Goal: Use online tool/utility: Utilize a website feature to perform a specific function

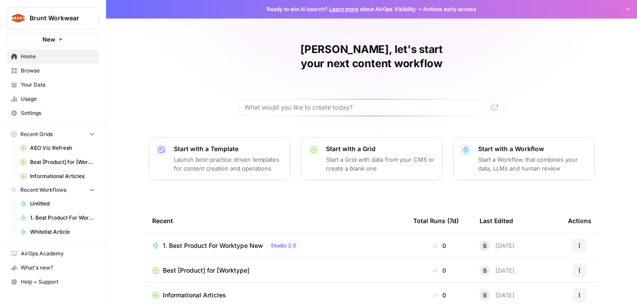
click at [111, 19] on button "button" at bounding box center [107, 17] width 9 height 9
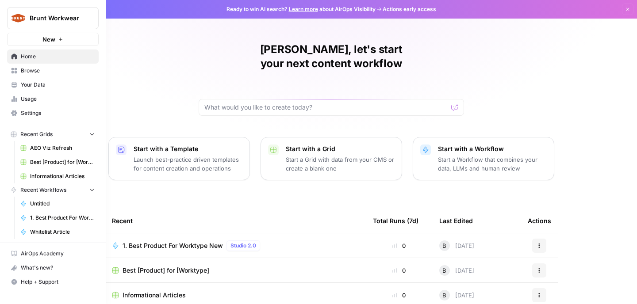
click at [40, 76] on link "Browse" at bounding box center [53, 71] width 92 height 14
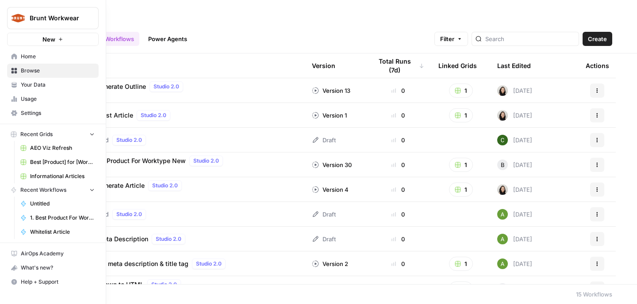
click at [56, 103] on link "Usage" at bounding box center [53, 99] width 92 height 14
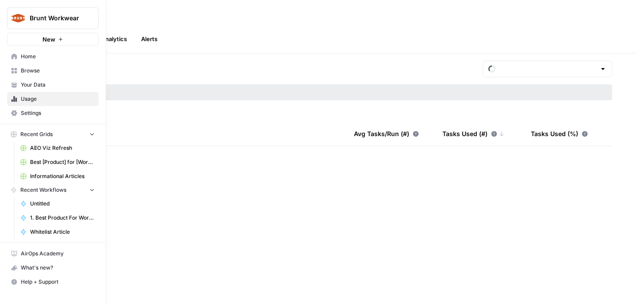
type input "August Tasks"
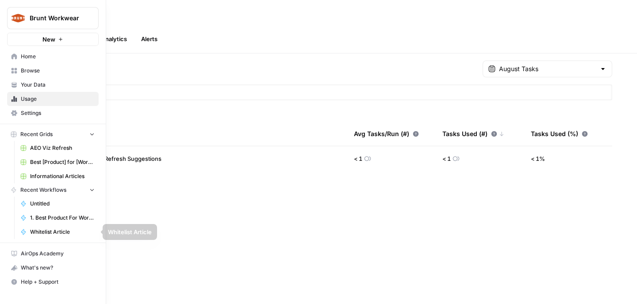
click at [60, 218] on span "1. Best Product For Worktype New" at bounding box center [62, 218] width 65 height 8
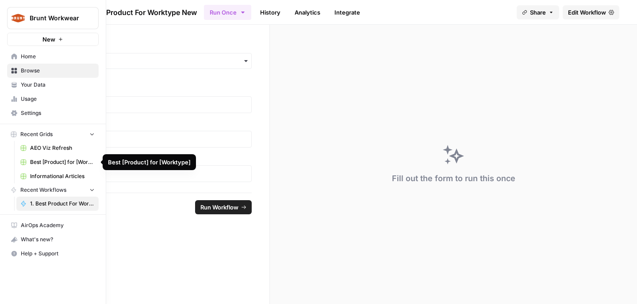
click at [62, 163] on span "Best [Product] for [Worktype]" at bounding box center [62, 162] width 65 height 8
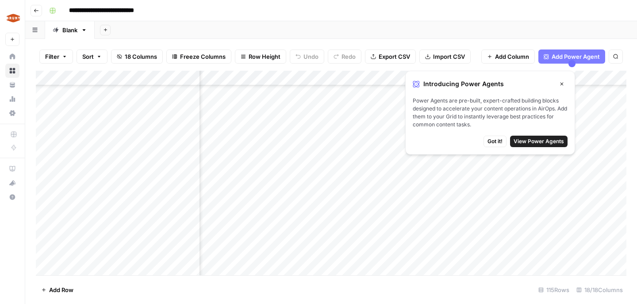
scroll to position [61, 714]
click at [563, 86] on icon "button" at bounding box center [561, 83] width 5 height 5
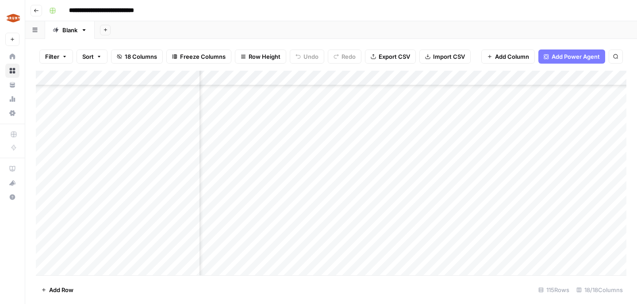
scroll to position [151, 714]
